Goal: Obtain resource: Download file/media

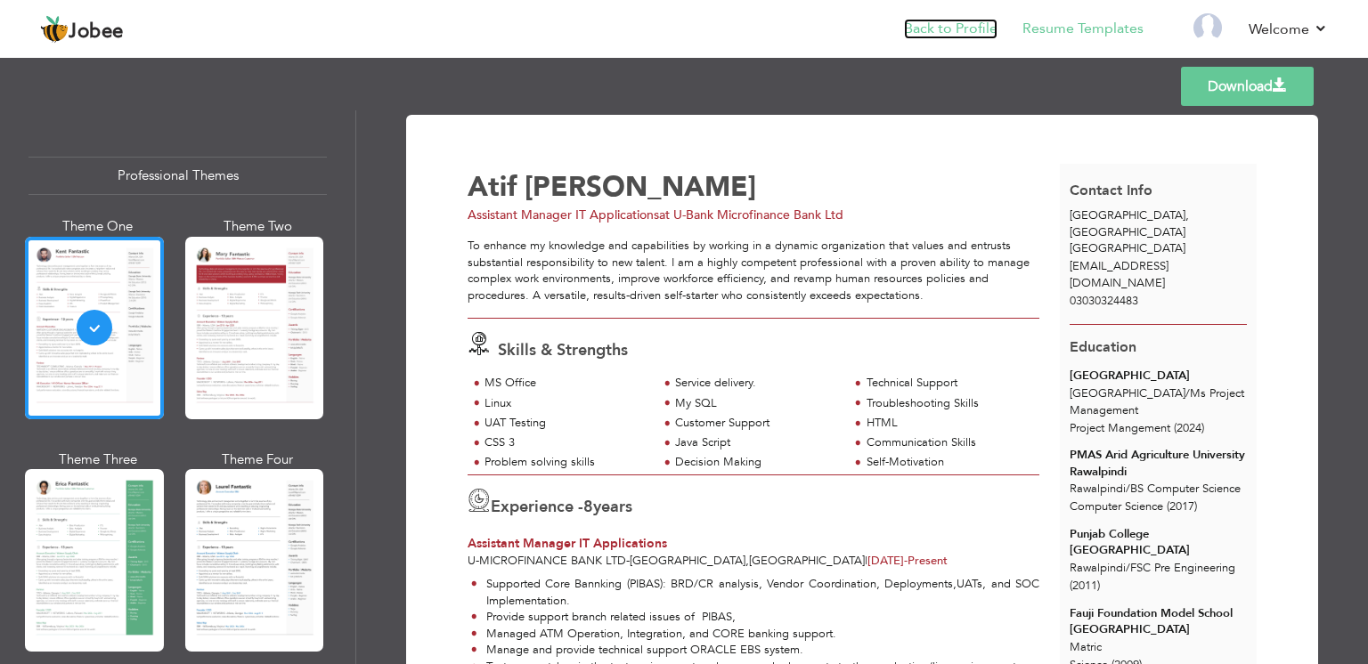
click at [972, 34] on link "Back to Profile" at bounding box center [951, 29] width 94 height 20
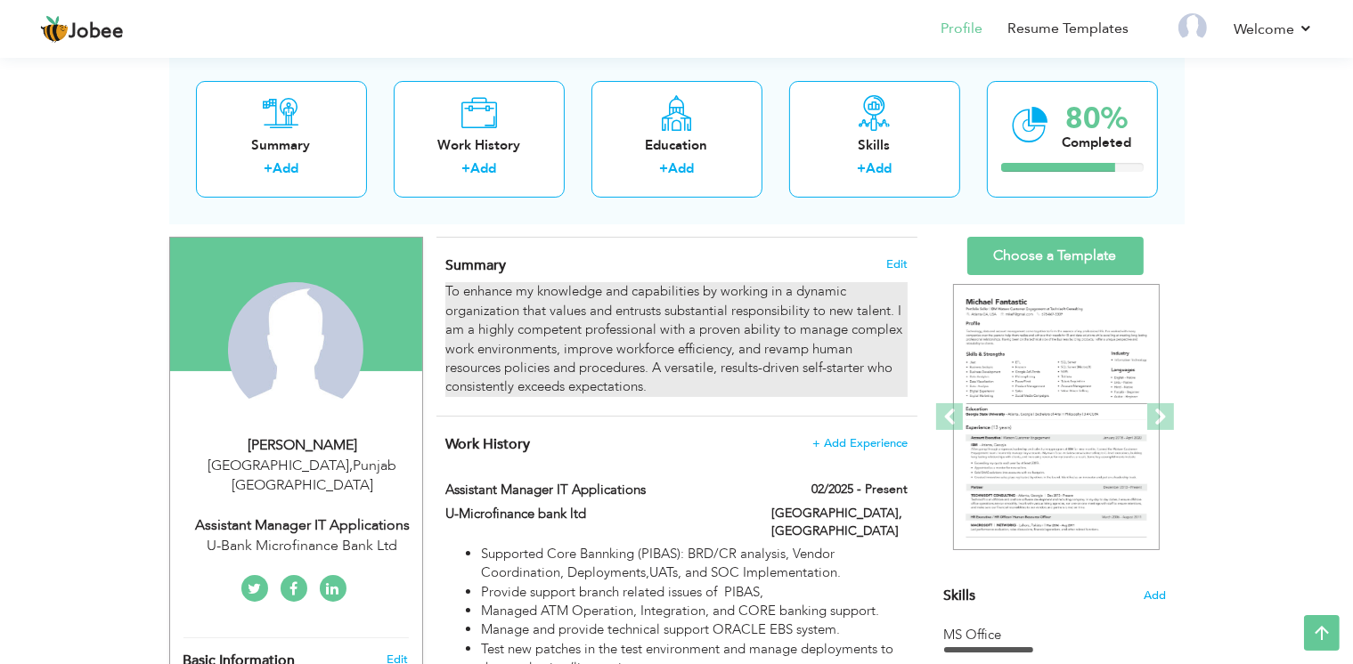
scroll to position [98, 0]
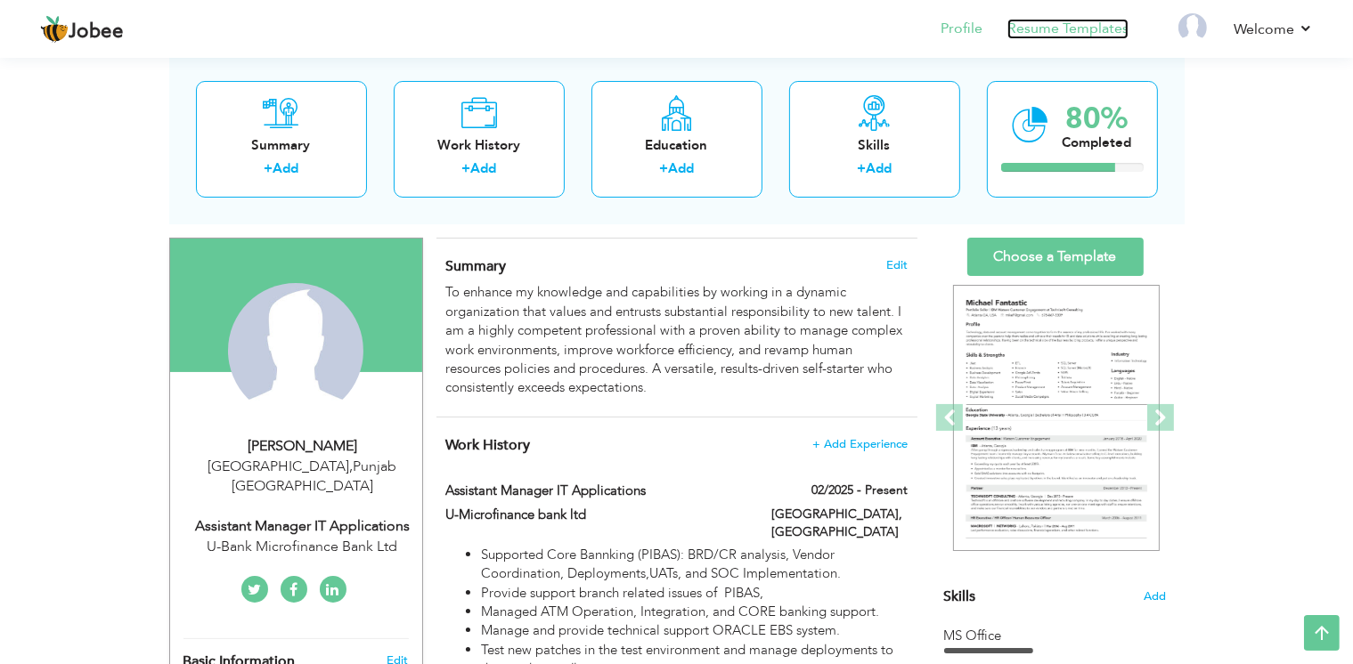
click at [1029, 20] on link "Resume Templates" at bounding box center [1067, 29] width 121 height 20
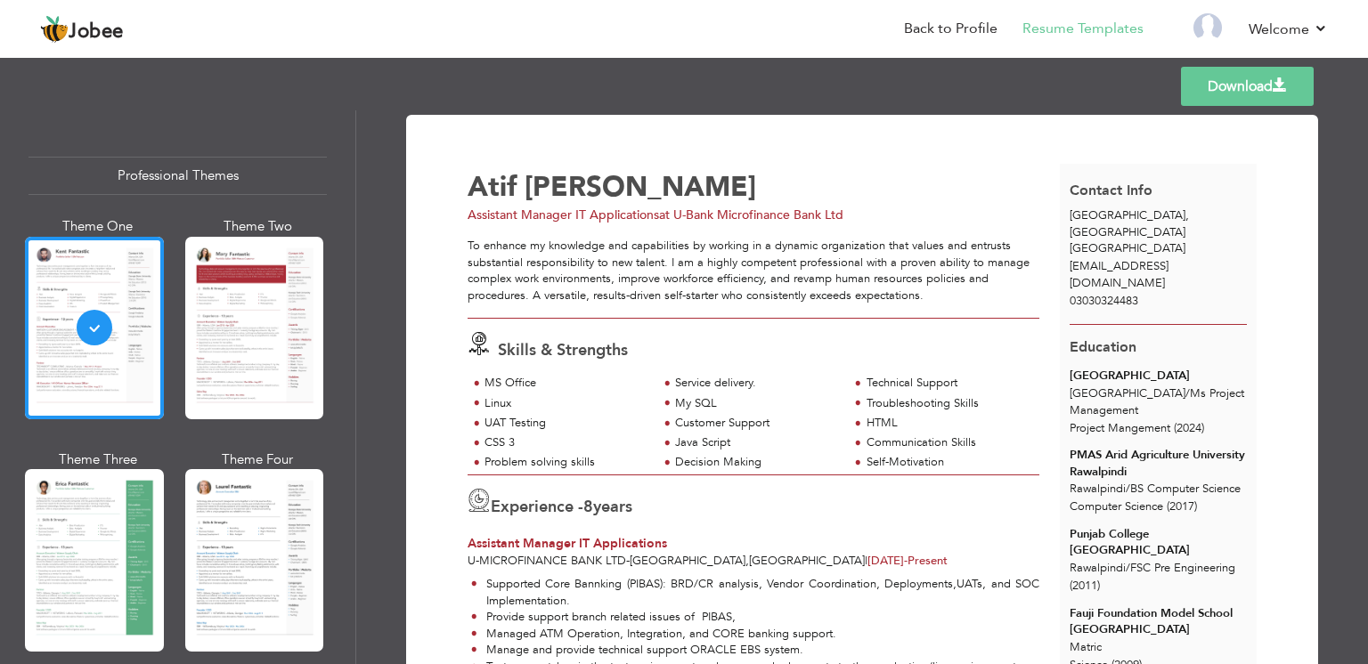
click at [1250, 90] on link "Download" at bounding box center [1247, 86] width 133 height 39
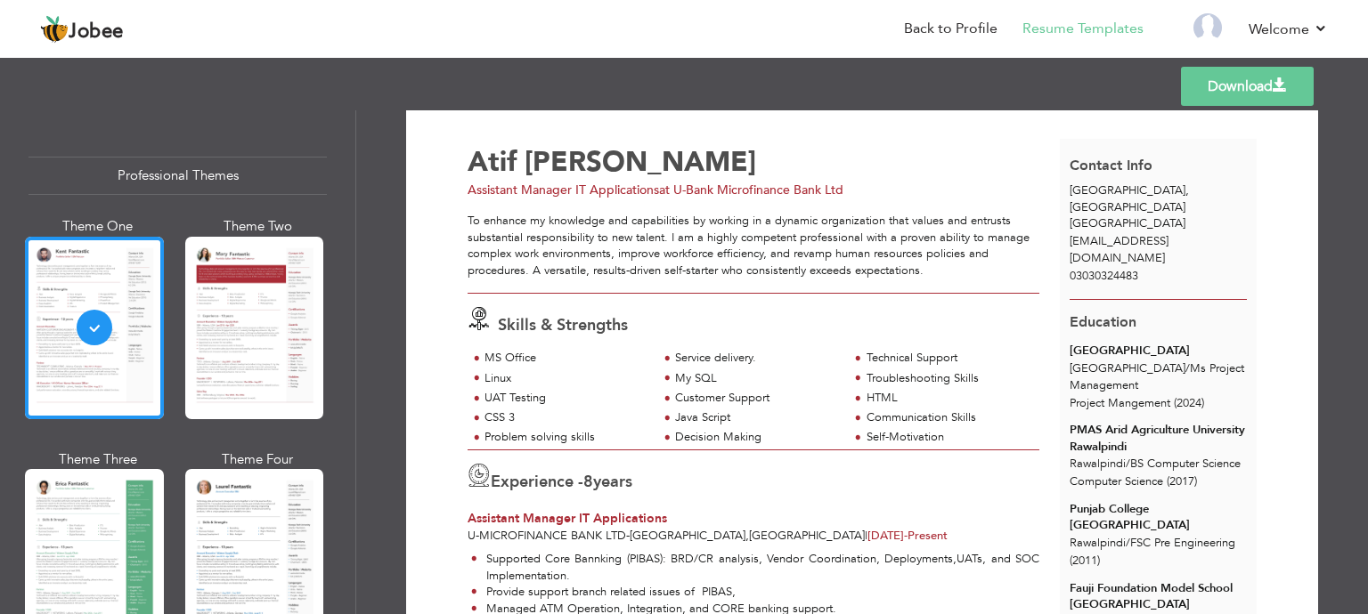
scroll to position [18, 0]
